Goal: Find specific page/section: Find specific page/section

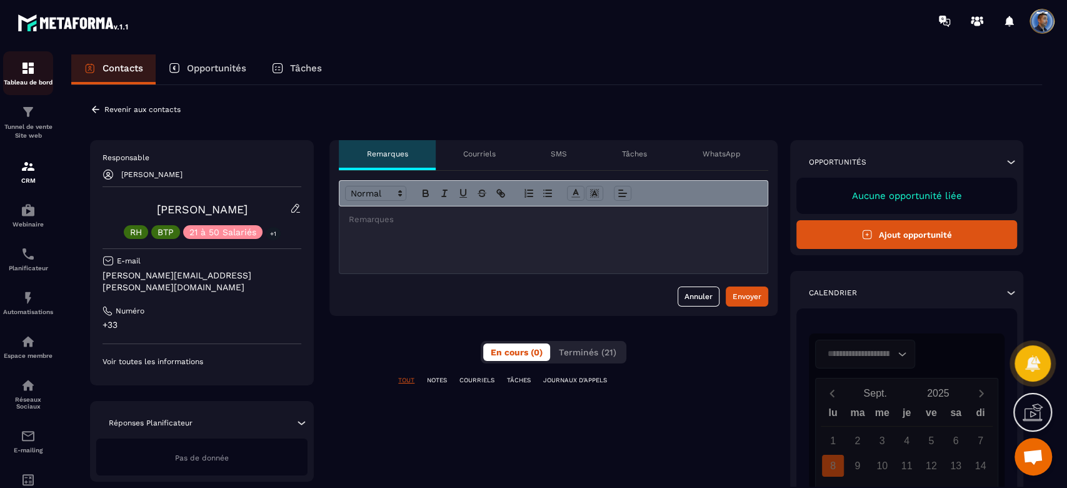
click at [18, 68] on div "Tableau de bord" at bounding box center [28, 73] width 50 height 25
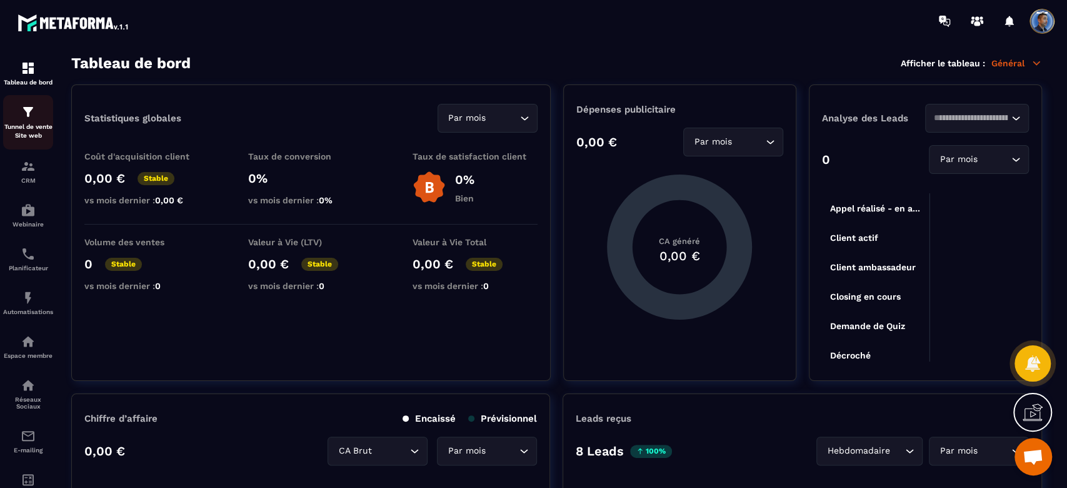
click at [34, 126] on p "Tunnel de vente Site web" at bounding box center [28, 132] width 50 height 18
click at [37, 77] on div "Tableau de bord" at bounding box center [28, 73] width 50 height 25
click at [24, 136] on p "Tunnel de vente Site web" at bounding box center [28, 132] width 50 height 18
click at [29, 116] on img at bounding box center [28, 111] width 15 height 15
click at [32, 114] on img at bounding box center [28, 111] width 15 height 15
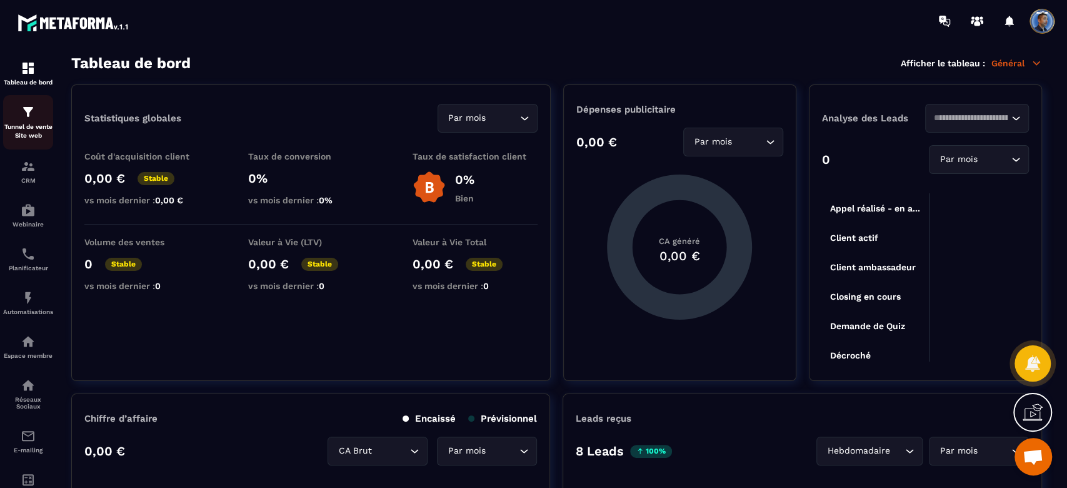
click at [26, 126] on p "Tunnel de vente Site web" at bounding box center [28, 132] width 50 height 18
